Goal: Task Accomplishment & Management: Manage account settings

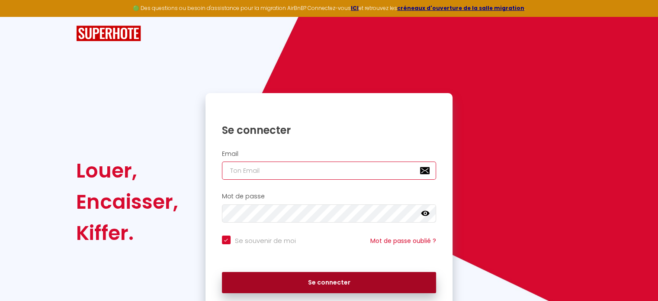
type input "[EMAIL_ADDRESS][DOMAIN_NAME]"
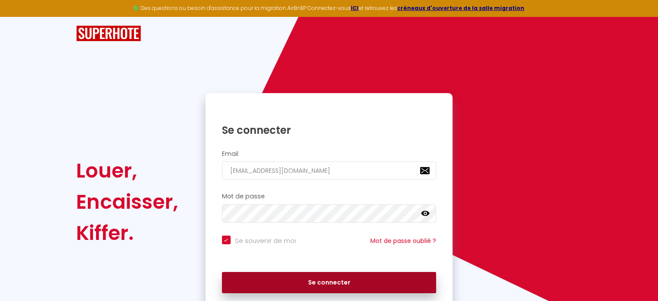
click at [323, 287] on button "Se connecter" at bounding box center [329, 283] width 215 height 22
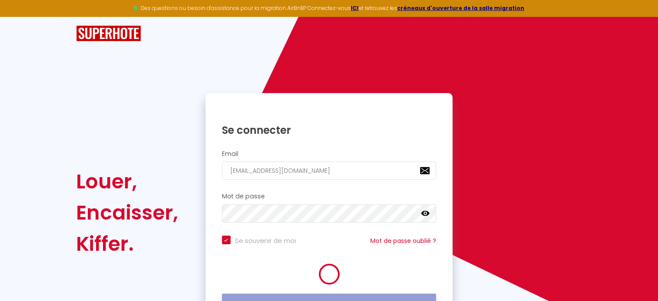
checkbox input "true"
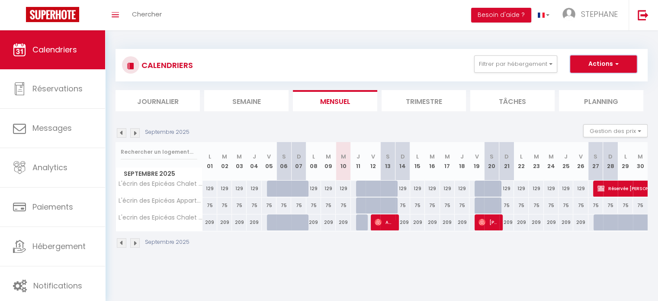
click at [629, 67] on button "Actions" at bounding box center [603, 63] width 67 height 17
click at [594, 85] on link "Nouvelle réservation" at bounding box center [594, 83] width 75 height 13
select select
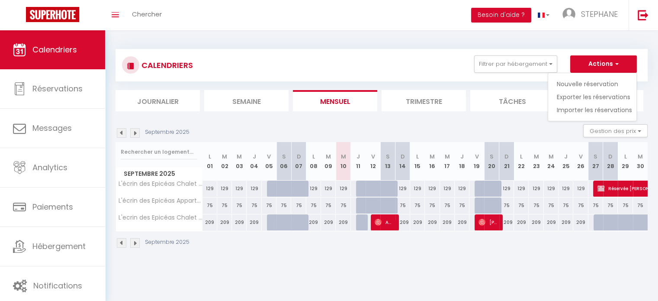
select select
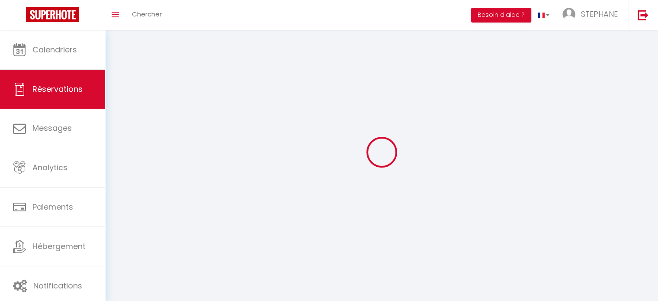
select select
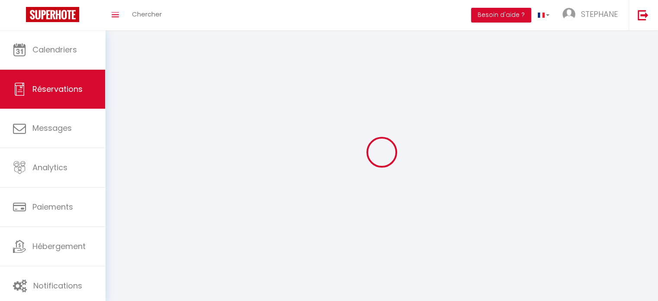
select select
checkbox input "false"
select select
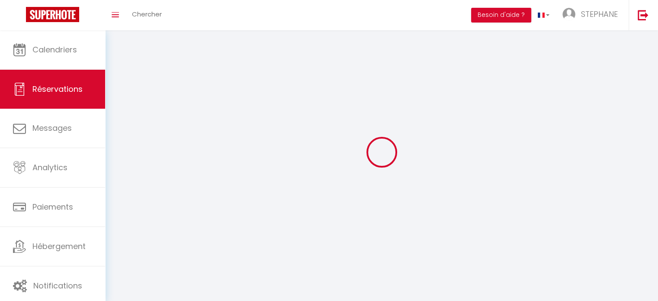
select select
checkbox input "false"
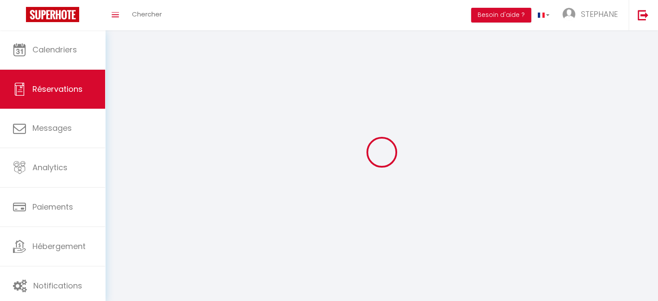
select select
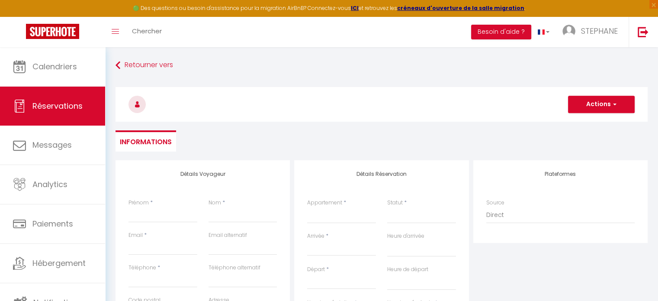
select select
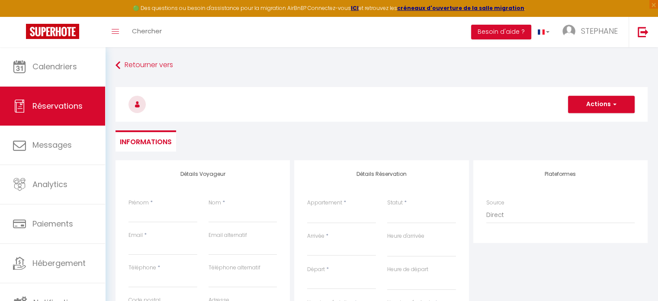
checkbox input "false"
select select
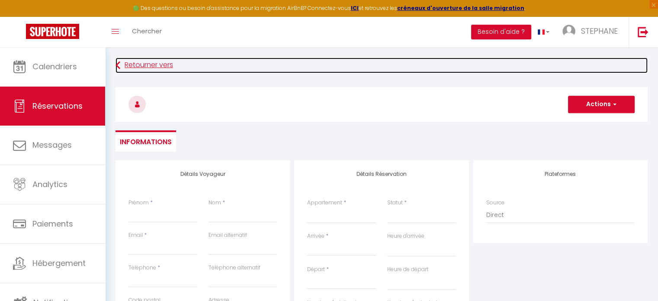
click at [118, 64] on icon at bounding box center [118, 66] width 5 height 16
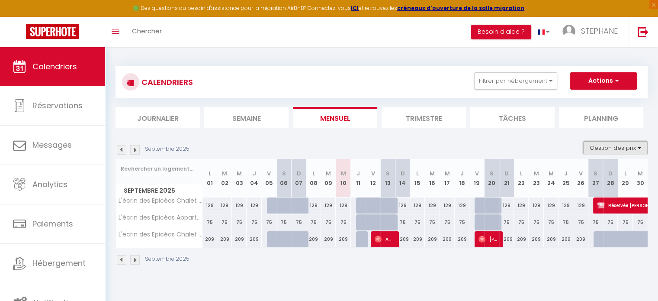
click at [623, 146] on button "Gestion des prix" at bounding box center [615, 147] width 64 height 13
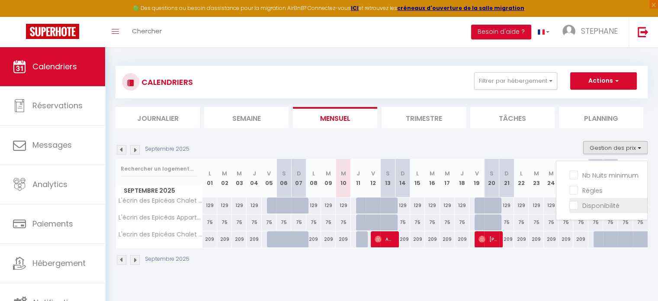
click at [575, 202] on input "Disponibilité" at bounding box center [608, 204] width 78 height 9
checkbox input "true"
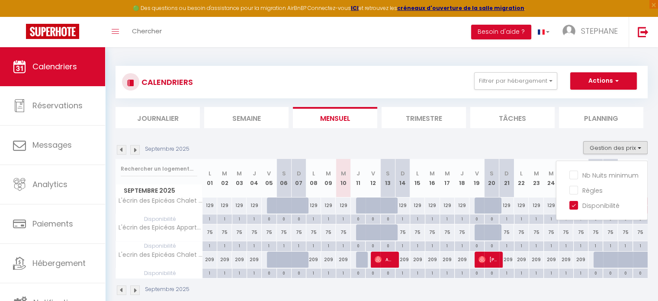
click at [555, 143] on div "Septembre 2025 Gestion des prix Nb Nuits minimum Règles Disponibilité" at bounding box center [382, 150] width 532 height 18
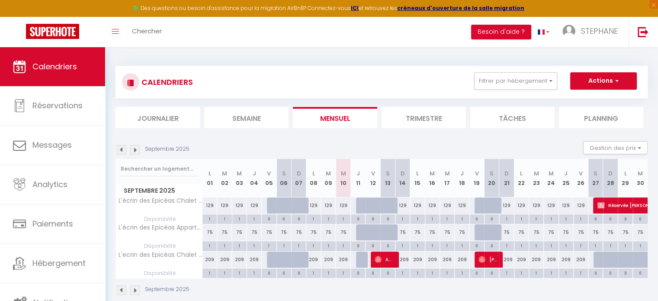
click at [595, 244] on div "1" at bounding box center [596, 245] width 14 height 8
select select "1"
type input "[PERSON_NAME] 27 Septembre 2025"
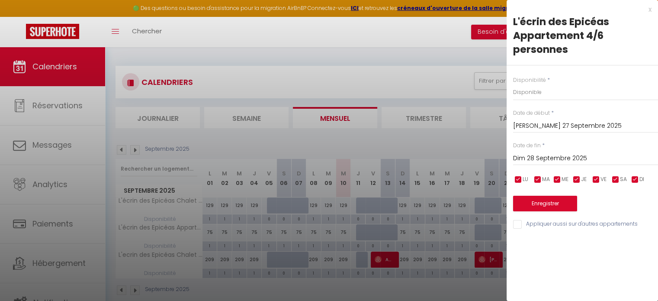
click at [556, 158] on input "Dim 28 Septembre 2025" at bounding box center [585, 158] width 145 height 11
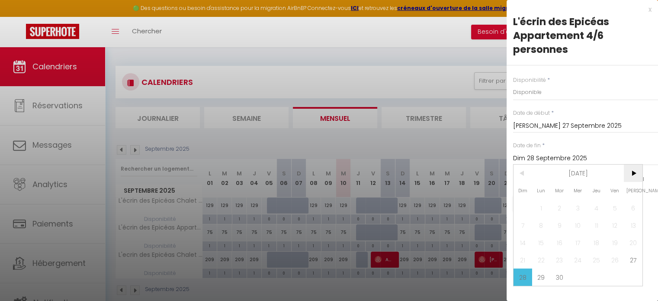
click at [633, 172] on span ">" at bounding box center [633, 172] width 19 height 17
click at [598, 204] on span "2" at bounding box center [596, 207] width 19 height 17
type input "Jeu 02 Octobre 2025"
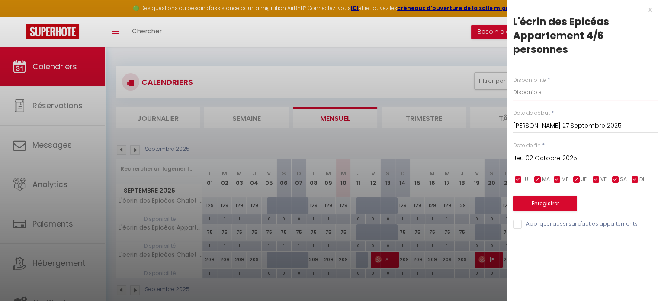
click at [554, 90] on select "Disponible Indisponible" at bounding box center [585, 92] width 145 height 16
select select "0"
click at [513, 84] on select "Disponible Indisponible" at bounding box center [585, 92] width 145 height 16
click at [541, 199] on button "Enregistrer" at bounding box center [545, 204] width 64 height 16
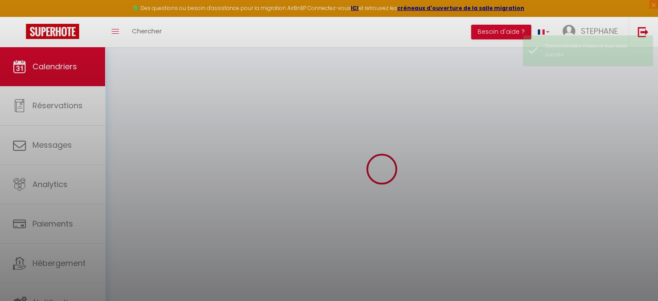
select select "0"
